Goal: Information Seeking & Learning: Learn about a topic

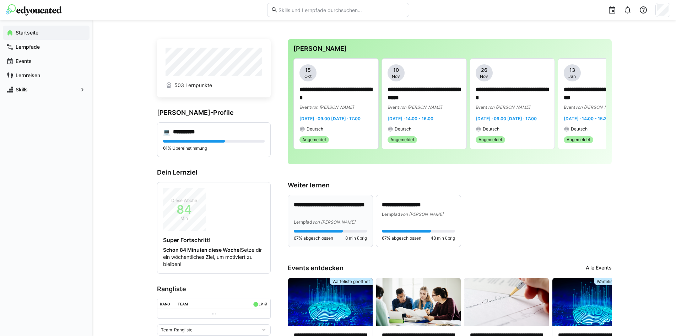
click at [311, 241] on div "67% abgeschlossen 8 min übrig" at bounding box center [330, 235] width 73 height 11
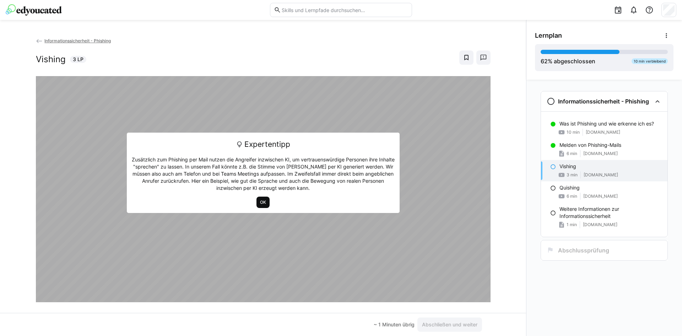
click at [262, 202] on span "OK" at bounding box center [262, 202] width 7 height 6
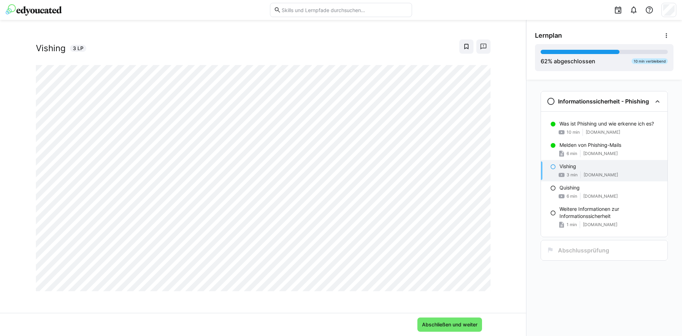
scroll to position [12, 0]
click at [447, 323] on span "Abschließen und weiter" at bounding box center [450, 324] width 58 height 7
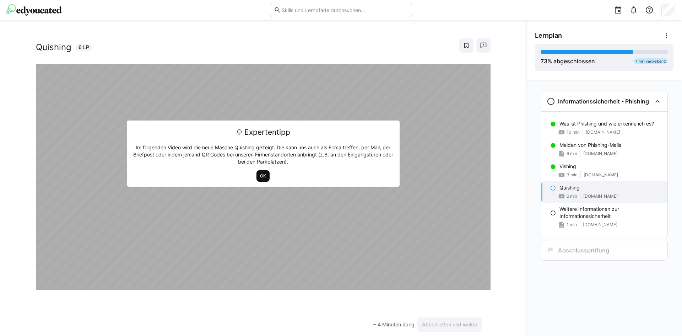
click at [264, 175] on span "OK" at bounding box center [262, 176] width 7 height 6
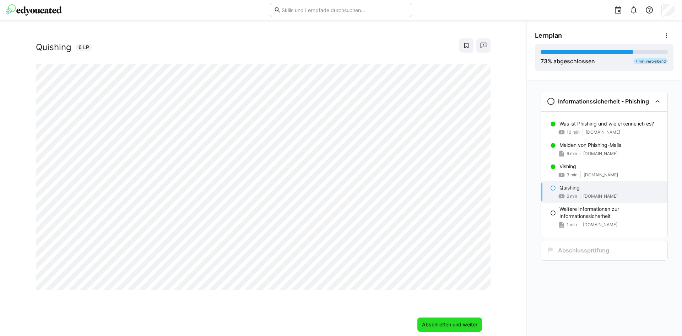
click at [460, 325] on span "Abschließen und weiter" at bounding box center [450, 324] width 58 height 7
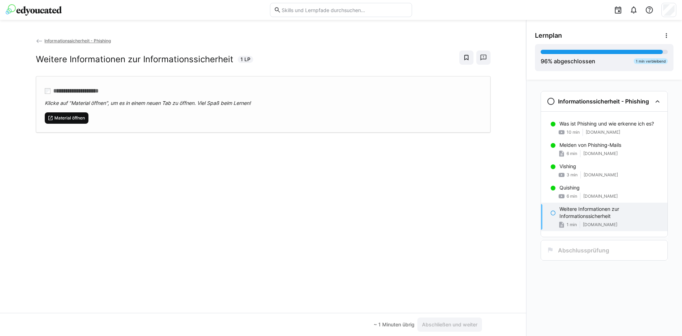
click at [68, 116] on span "Material öffnen" at bounding box center [70, 118] width 32 height 6
click at [70, 120] on span "Material öffnen" at bounding box center [70, 118] width 32 height 6
click at [435, 327] on span "Abschließen und weiter" at bounding box center [450, 324] width 58 height 7
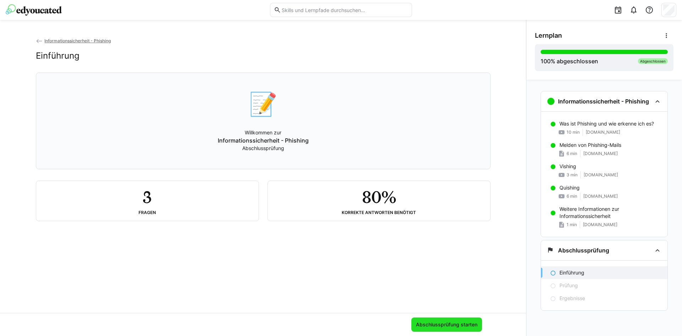
click at [449, 326] on span "Abschlussprüfung starten" at bounding box center [447, 324] width 64 height 7
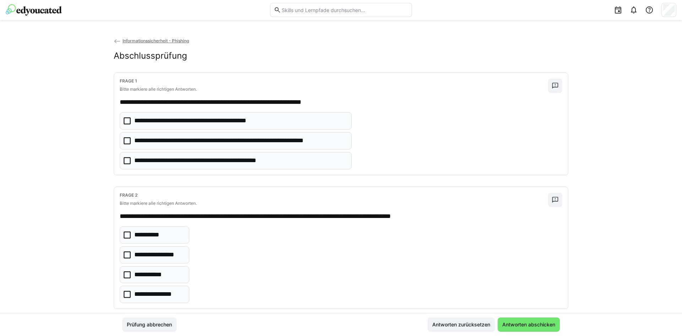
click at [177, 119] on p "**********" at bounding box center [206, 120] width 144 height 9
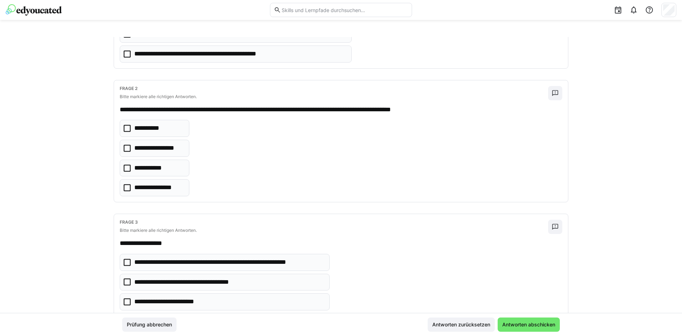
scroll to position [127, 0]
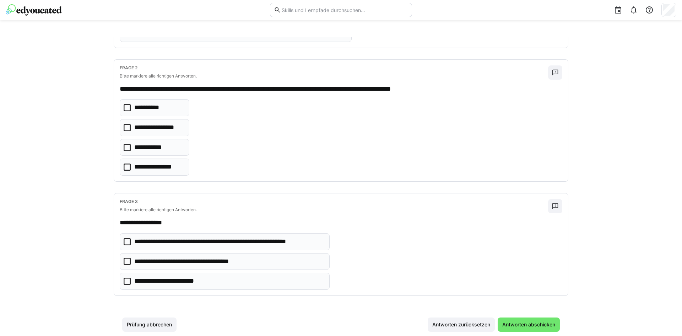
click at [126, 280] on icon at bounding box center [127, 281] width 7 height 7
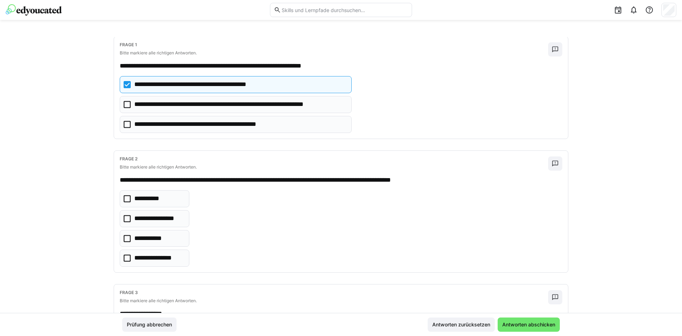
scroll to position [21, 0]
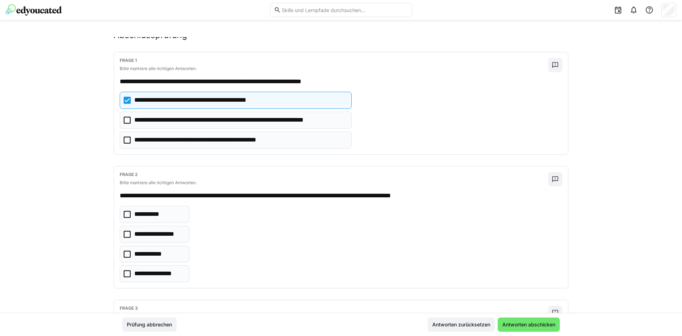
click at [125, 235] on icon at bounding box center [127, 234] width 7 height 7
click at [523, 321] on span "Antworten abschicken" at bounding box center [529, 324] width 55 height 7
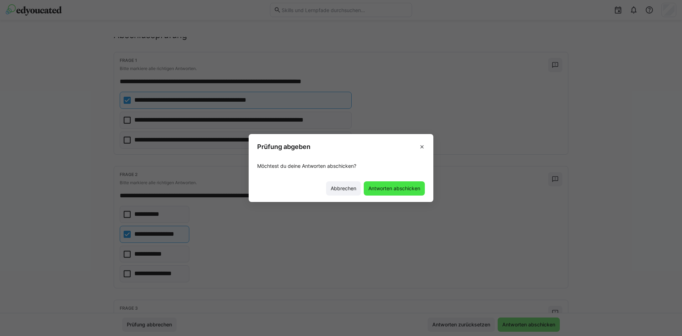
click at [398, 188] on span "Antworten abschicken" at bounding box center [395, 188] width 54 height 7
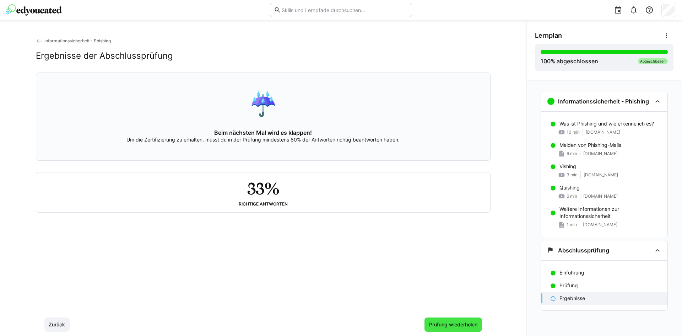
click at [440, 324] on span "Prüfung wiederholen" at bounding box center [453, 324] width 50 height 7
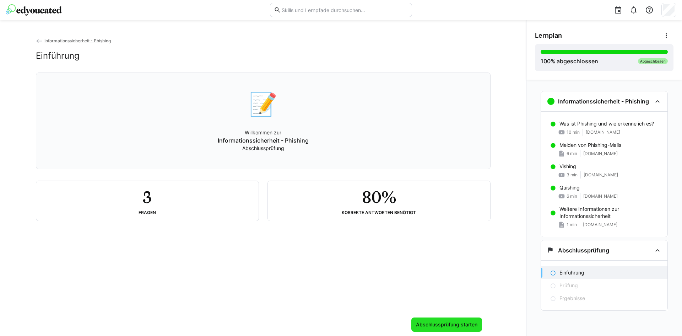
click at [440, 326] on span "Abschlussprüfung starten" at bounding box center [447, 324] width 64 height 7
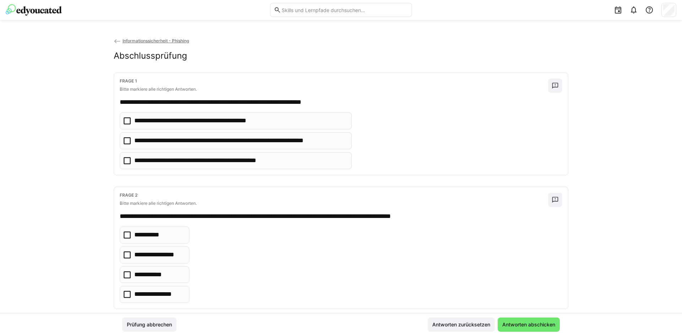
click at [170, 161] on p "**********" at bounding box center [209, 160] width 151 height 9
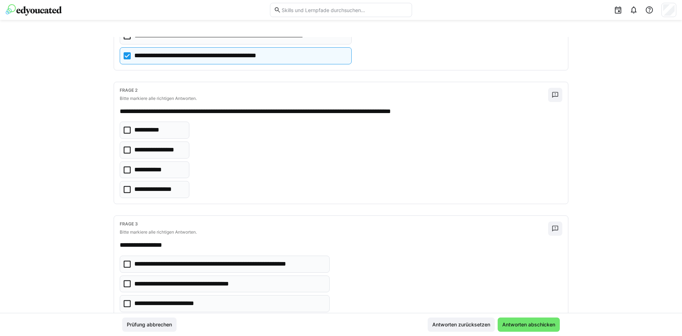
scroll to position [107, 0]
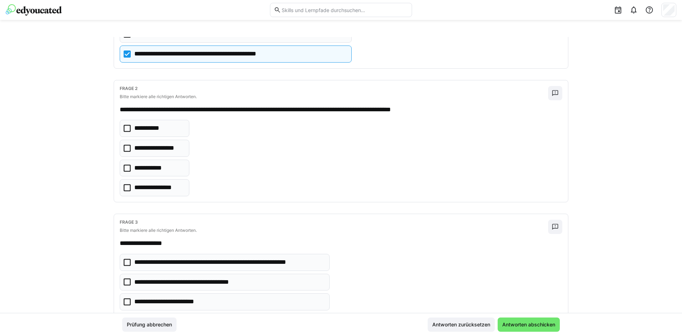
click at [146, 128] on p "**********" at bounding box center [149, 128] width 30 height 9
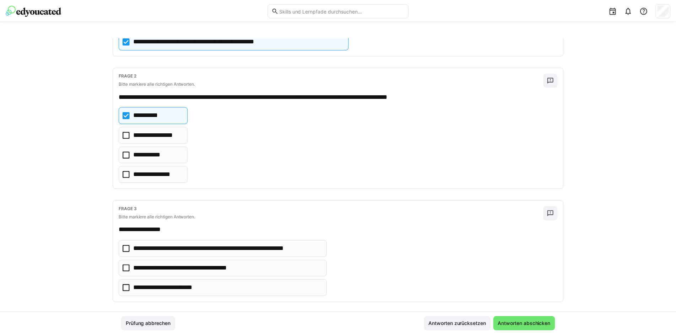
scroll to position [127, 0]
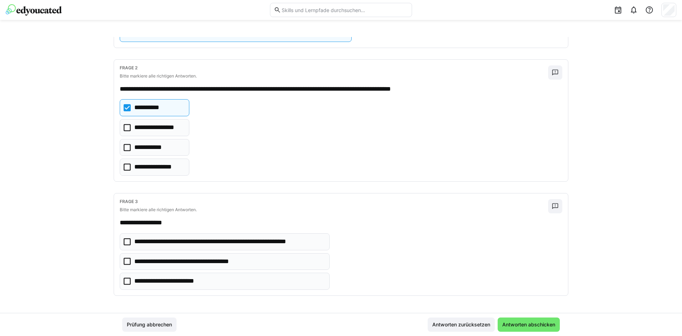
click at [177, 278] on p "**********" at bounding box center [172, 281] width 77 height 9
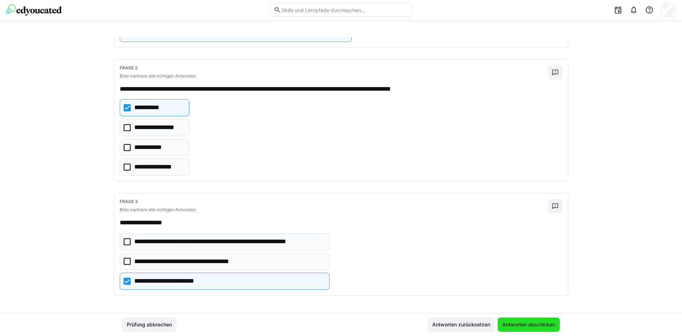
click at [535, 329] on span "Antworten abschicken" at bounding box center [529, 324] width 62 height 14
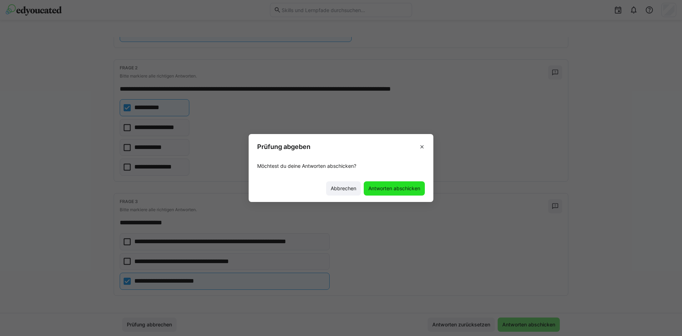
click at [393, 188] on span "Antworten abschicken" at bounding box center [395, 188] width 54 height 7
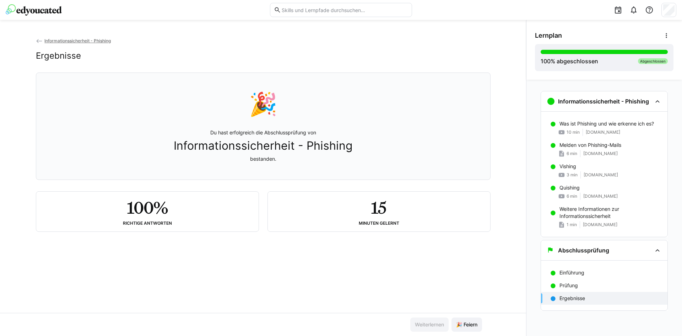
click at [70, 41] on span "Informationssicherheit - Phishing" at bounding box center [77, 40] width 66 height 5
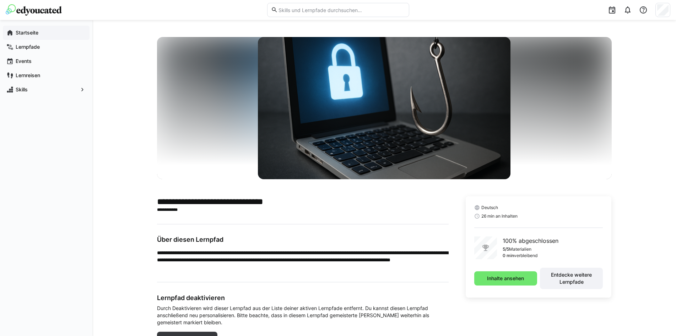
click at [0, 0] on app-navigation-label "Startseite" at bounding box center [0, 0] width 0 height 0
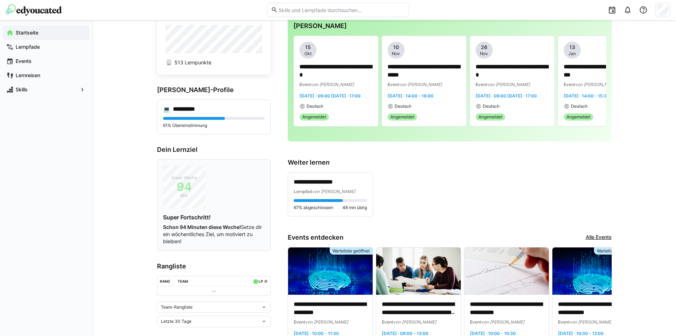
scroll to position [36, 0]
